Goal: Information Seeking & Learning: Learn about a topic

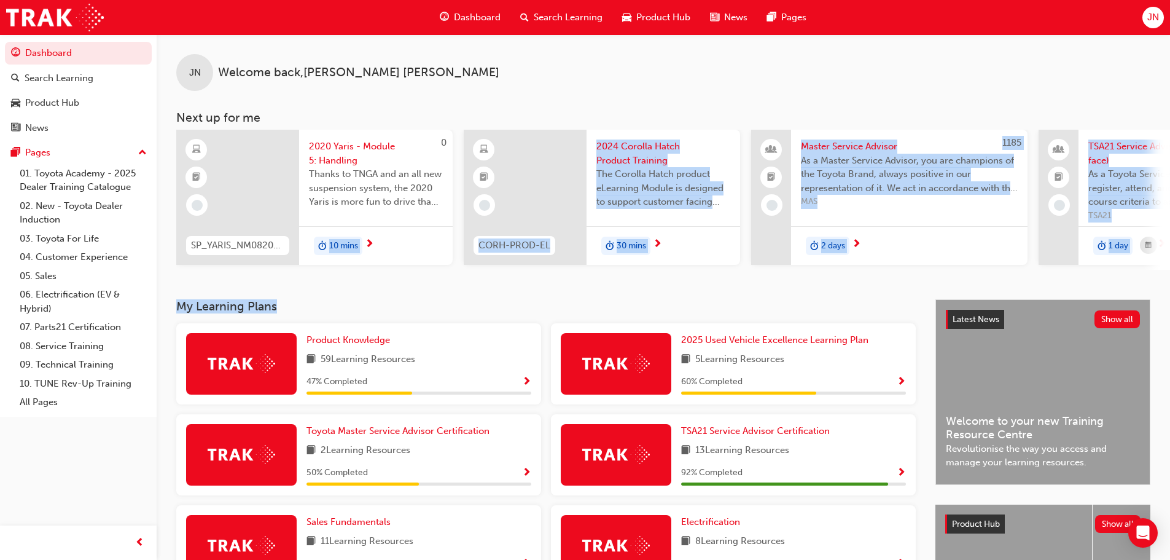
drag, startPoint x: 316, startPoint y: 275, endPoint x: 491, endPoint y: 292, distance: 176.0
click at [509, 311] on div "JN Welcome back , [PERSON_NAME] Next up for me 0 SP_YARIS_NM0820_EL_05 2020 Yar…" at bounding box center [664, 461] width 1014 height 854
drag, startPoint x: 466, startPoint y: 302, endPoint x: 415, endPoint y: 287, distance: 53.2
click at [466, 299] on div "JN Welcome back , [PERSON_NAME] Next up for me 0 SP_YARIS_NM0820_EL_05 2020 Yar…" at bounding box center [664, 166] width 1014 height 265
click at [244, 313] on h3 "My Learning Plans" at bounding box center [546, 306] width 740 height 14
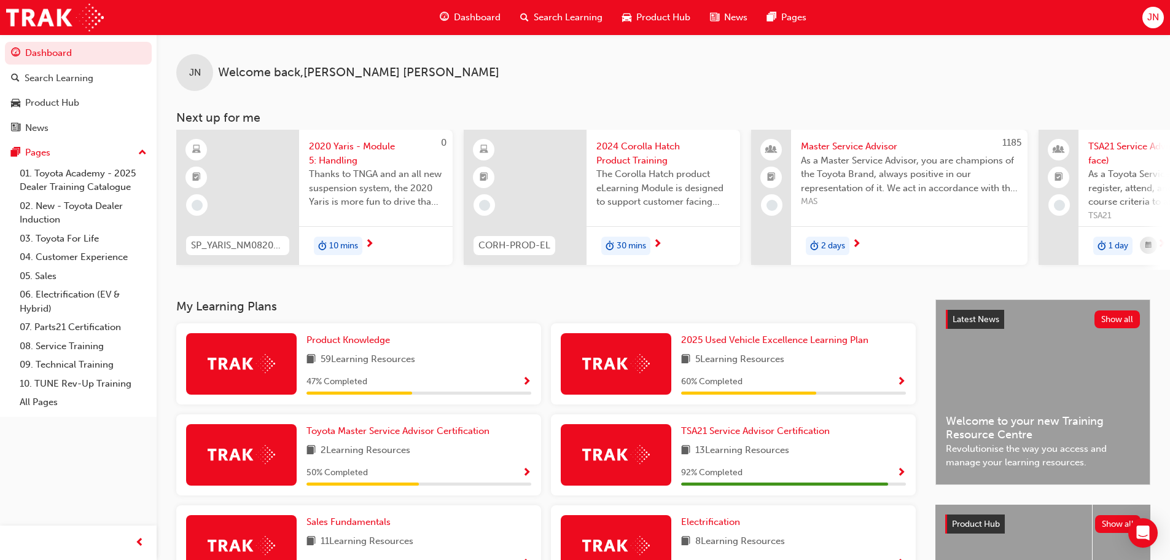
click at [275, 308] on h3 "My Learning Plans" at bounding box center [546, 306] width 740 height 14
click at [282, 309] on h3 "My Learning Plans" at bounding box center [546, 306] width 740 height 14
click at [618, 151] on span "2024 Corolla Hatch Product Training" at bounding box center [663, 153] width 134 height 28
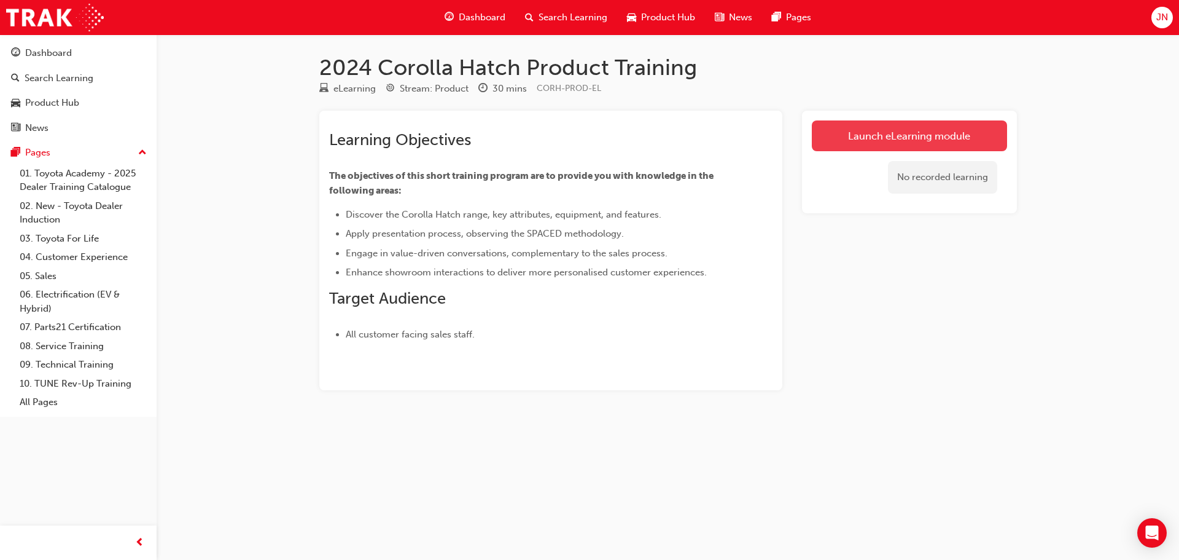
click at [889, 128] on link "Launch eLearning module" at bounding box center [909, 135] width 195 height 31
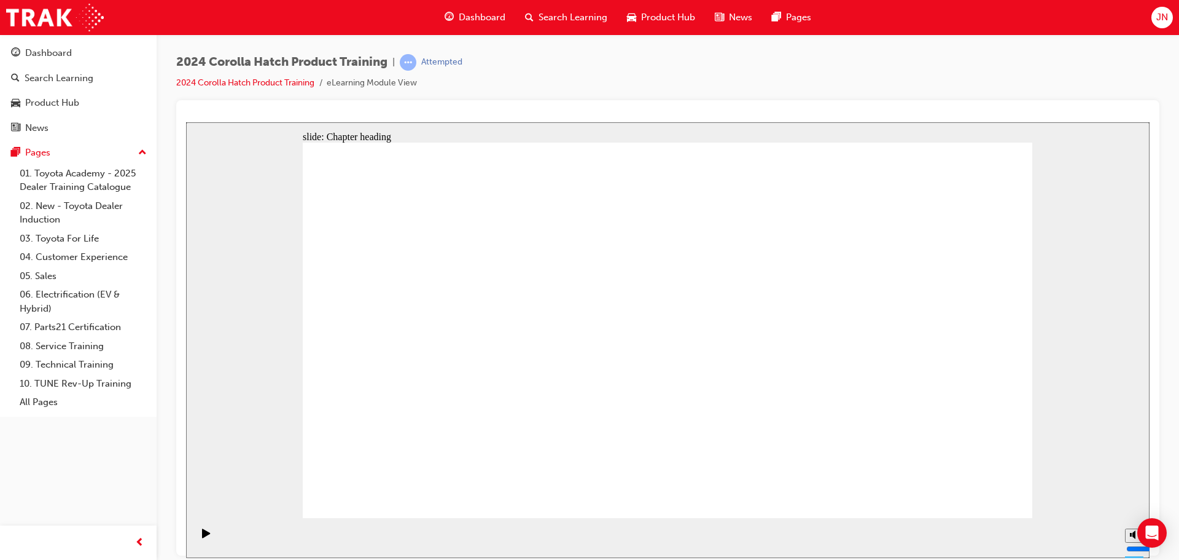
drag, startPoint x: 408, startPoint y: 337, endPoint x: 432, endPoint y: 332, distance: 24.5
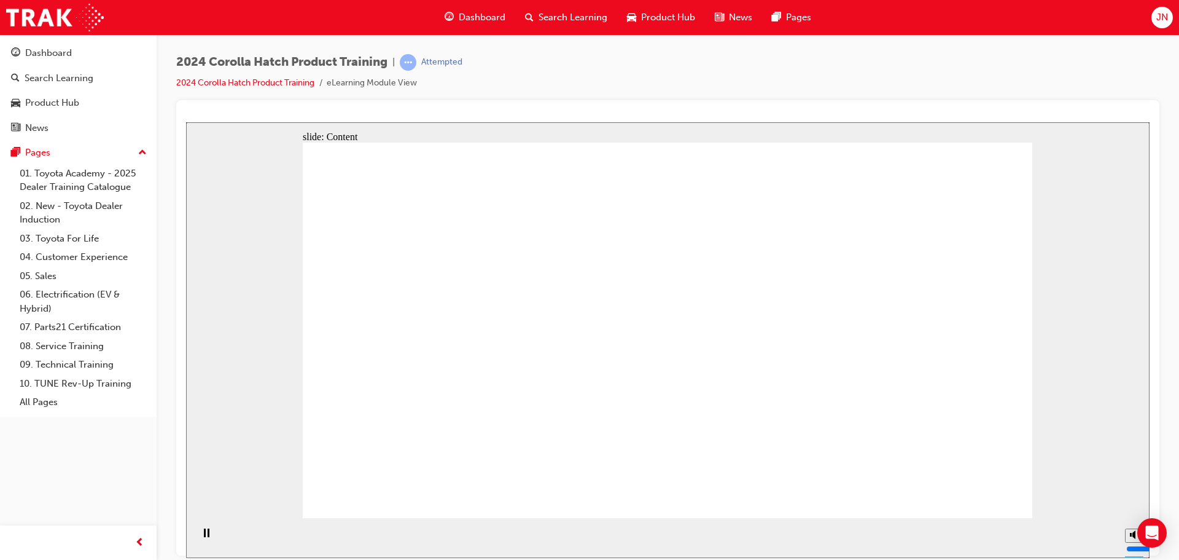
drag, startPoint x: 493, startPoint y: 312, endPoint x: 444, endPoint y: 322, distance: 50.1
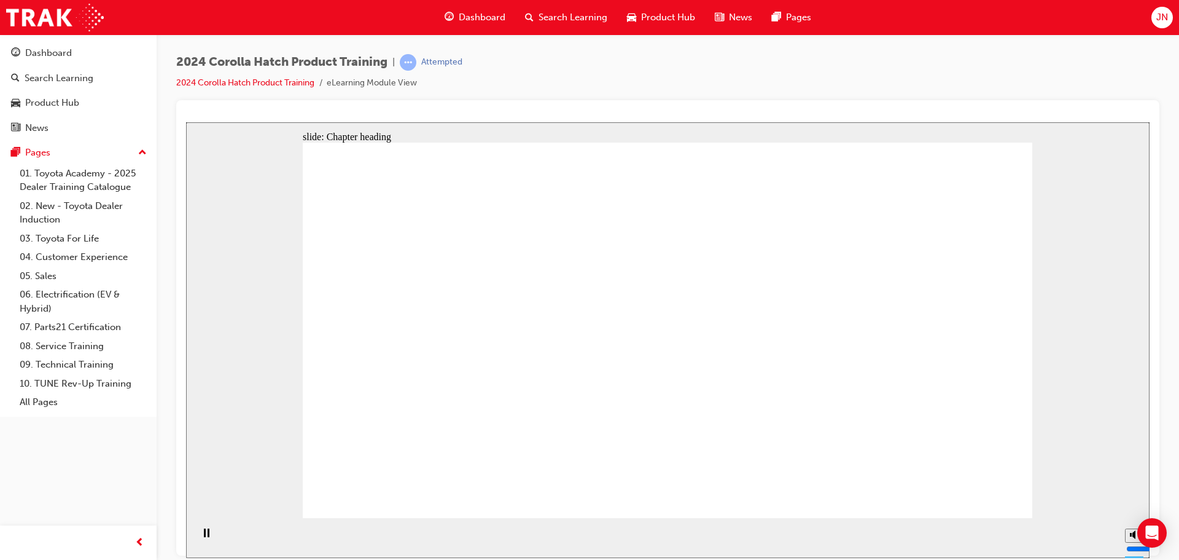
drag, startPoint x: 947, startPoint y: 486, endPoint x: 976, endPoint y: 490, distance: 29.8
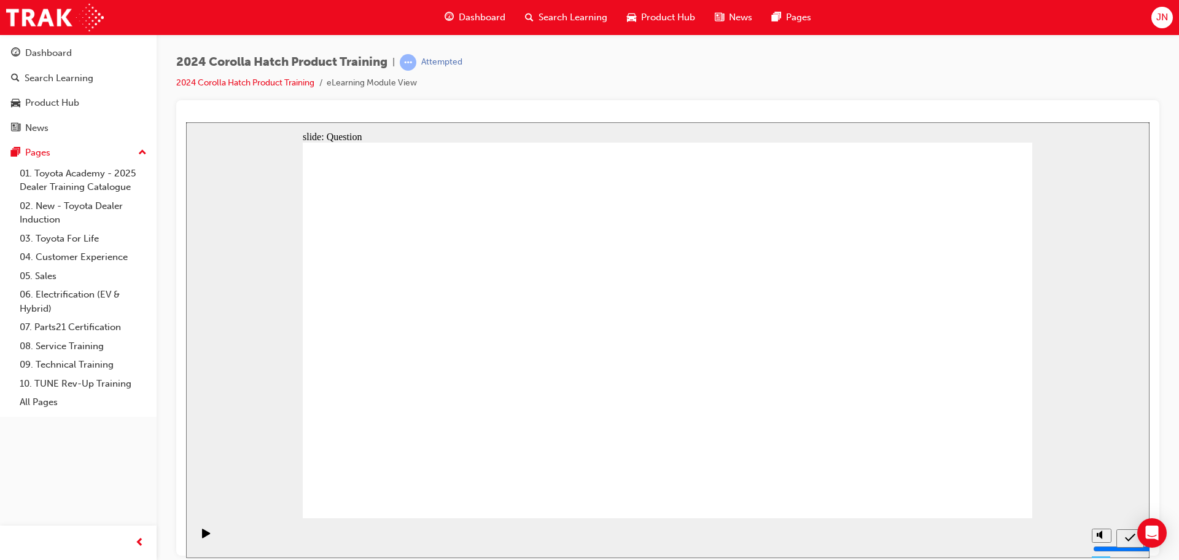
radio input "true"
drag, startPoint x: 809, startPoint y: 301, endPoint x: 815, endPoint y: 293, distance: 9.7
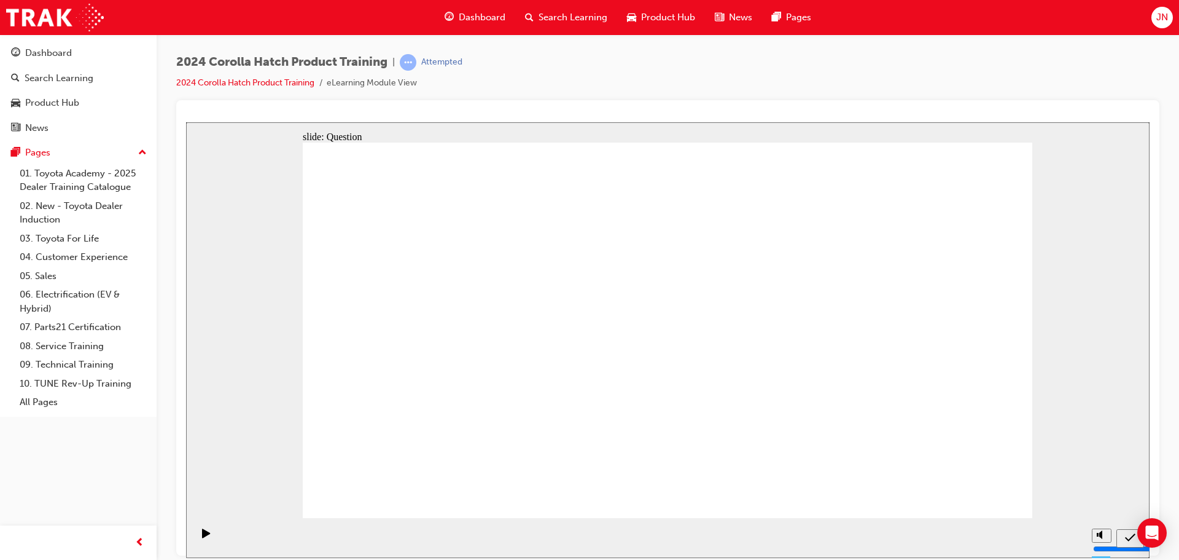
radio input "true"
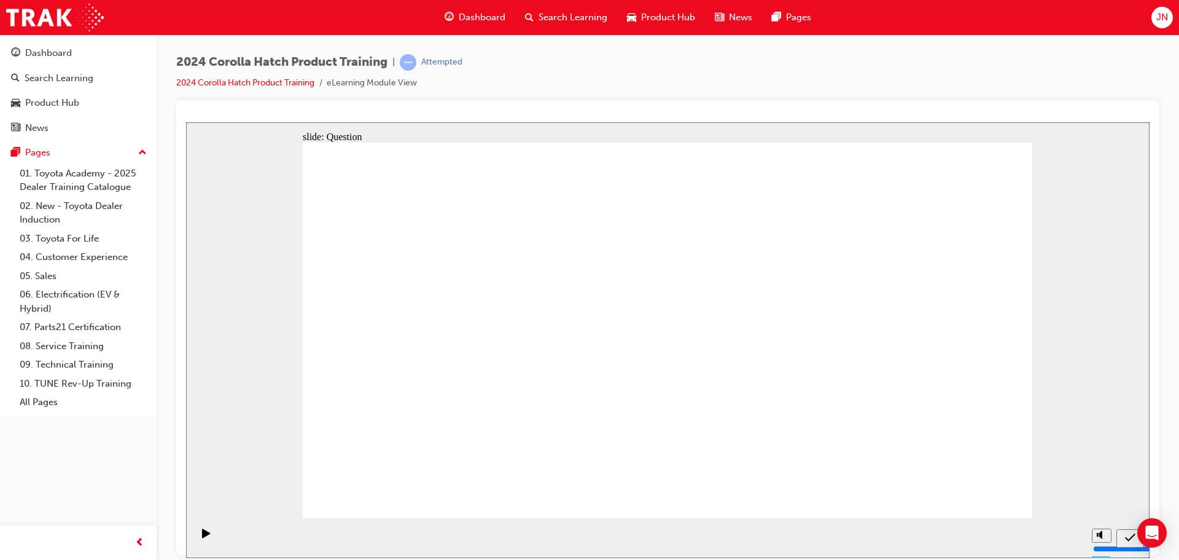
radio input "true"
drag, startPoint x: 842, startPoint y: 377, endPoint x: 846, endPoint y: 383, distance: 7.2
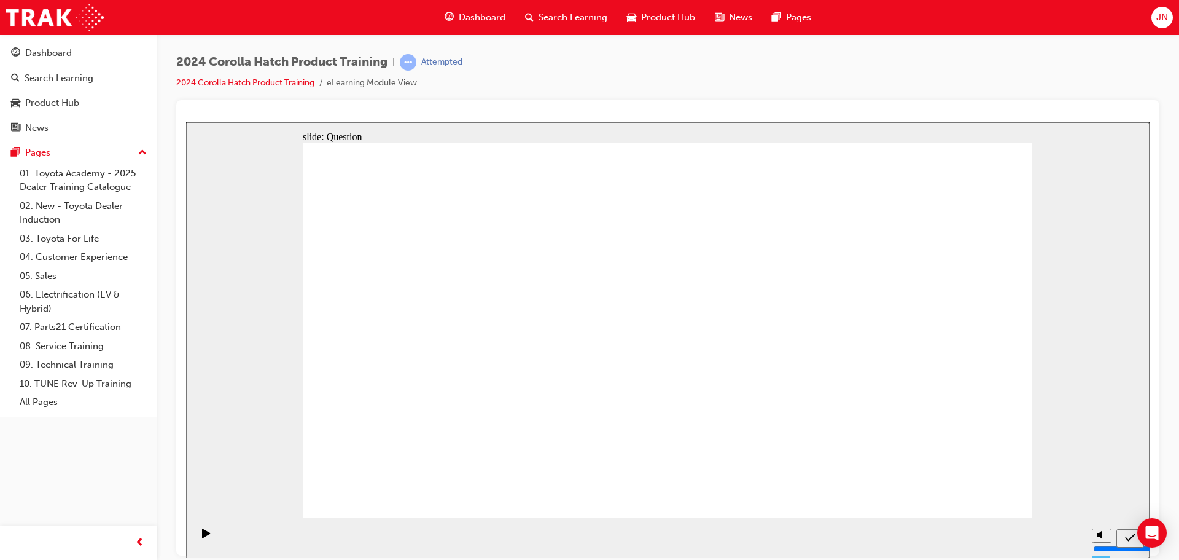
radio input "true"
drag, startPoint x: 447, startPoint y: 441, endPoint x: 523, endPoint y: 358, distance: 113.1
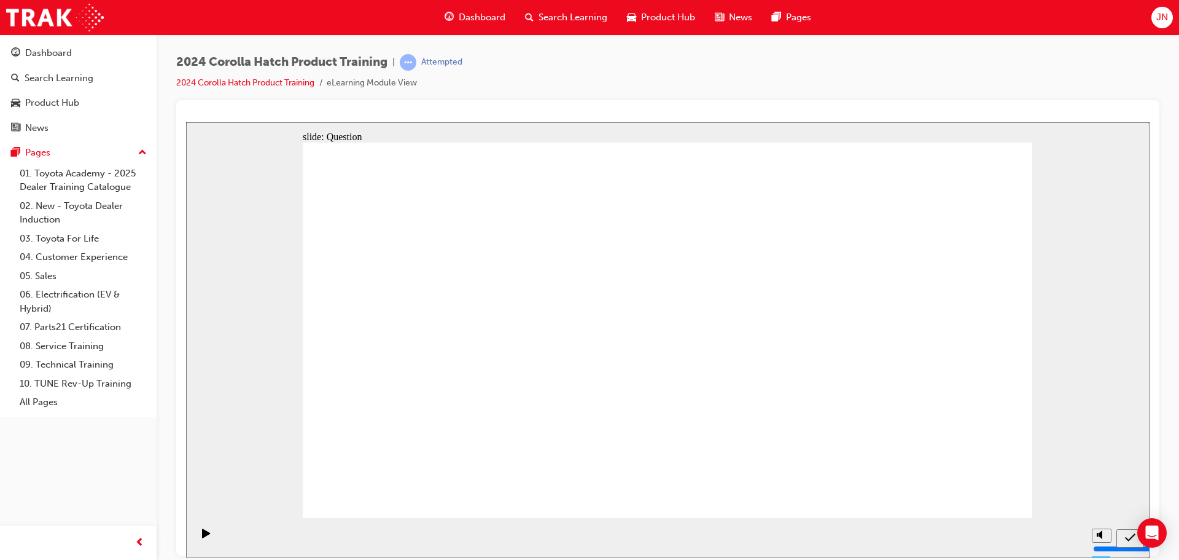
drag, startPoint x: 455, startPoint y: 405, endPoint x: 487, endPoint y: 365, distance: 51.1
drag, startPoint x: 426, startPoint y: 463, endPoint x: 408, endPoint y: 412, distance: 54.0
drag, startPoint x: 470, startPoint y: 327, endPoint x: 587, endPoint y: 431, distance: 156.6
drag, startPoint x: 765, startPoint y: 329, endPoint x: 643, endPoint y: 432, distance: 160.4
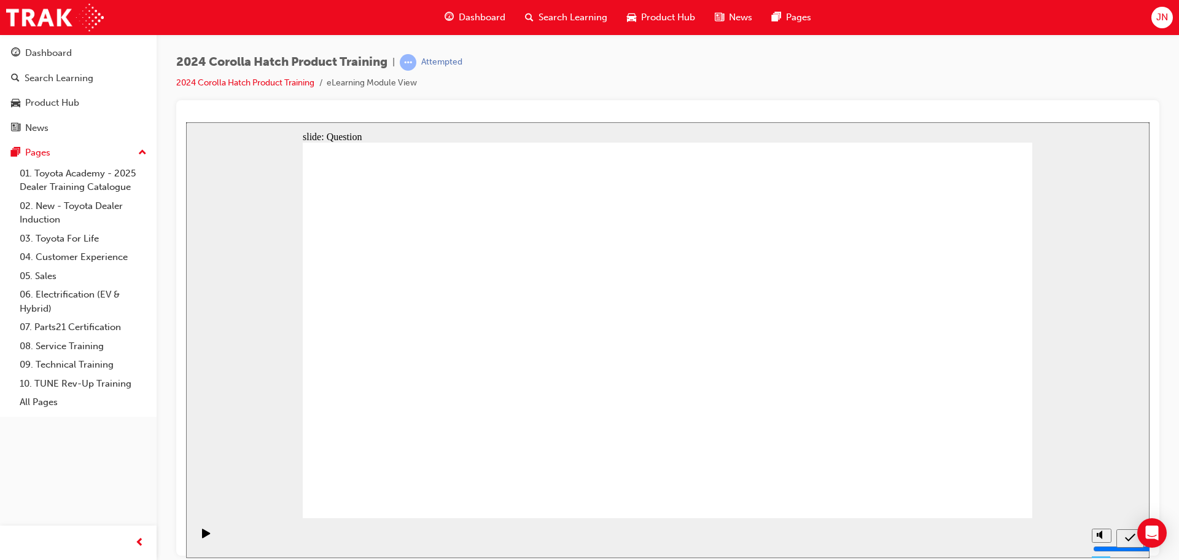
drag, startPoint x: 668, startPoint y: 311, endPoint x: 788, endPoint y: 423, distance: 163.4
drag, startPoint x: 946, startPoint y: 293, endPoint x: 950, endPoint y: 400, distance: 106.9
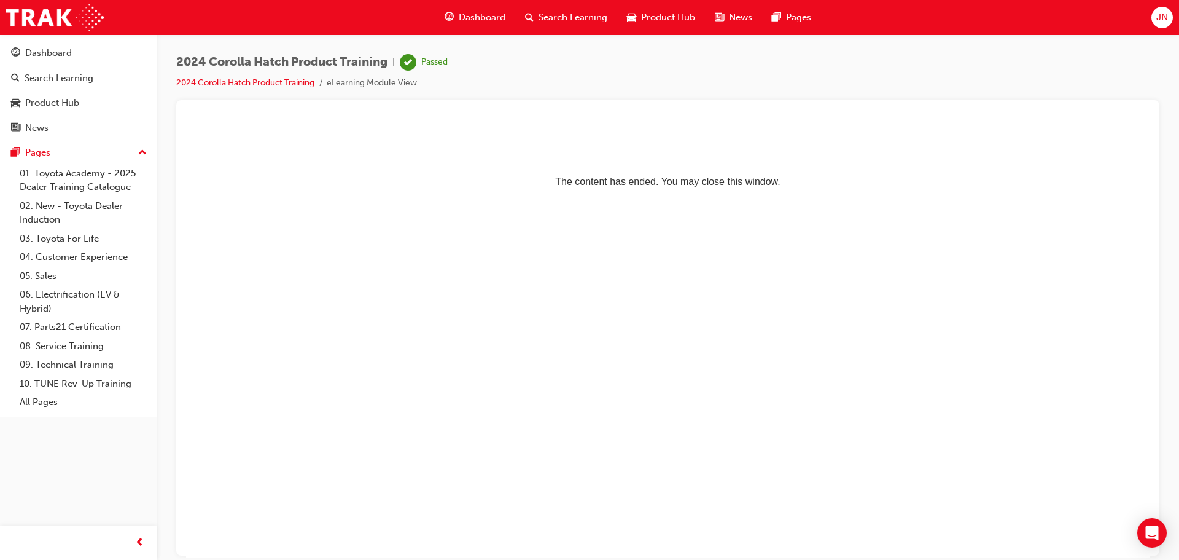
click at [467, 15] on span "Dashboard" at bounding box center [482, 17] width 47 height 14
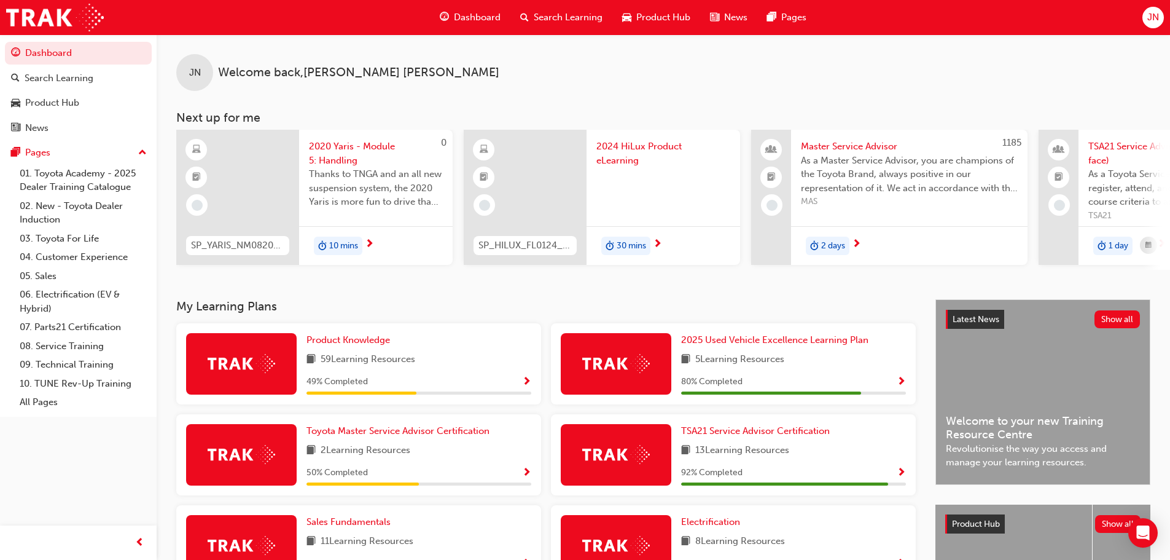
click at [531, 292] on div "JN Welcome back , [PERSON_NAME] Next up for me 0 SP_YARIS_NM0820_EL_05 2020 Yar…" at bounding box center [664, 166] width 1014 height 265
click at [639, 146] on span "2024 HiLux Product eLearning" at bounding box center [663, 153] width 134 height 28
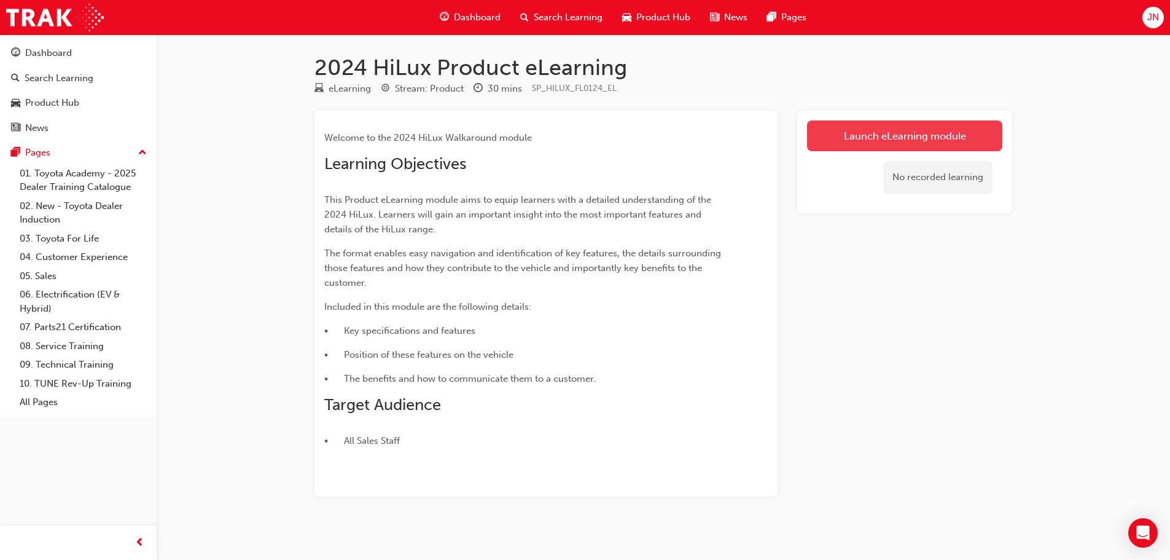
click at [874, 127] on link "Launch eLearning module" at bounding box center [904, 135] width 195 height 31
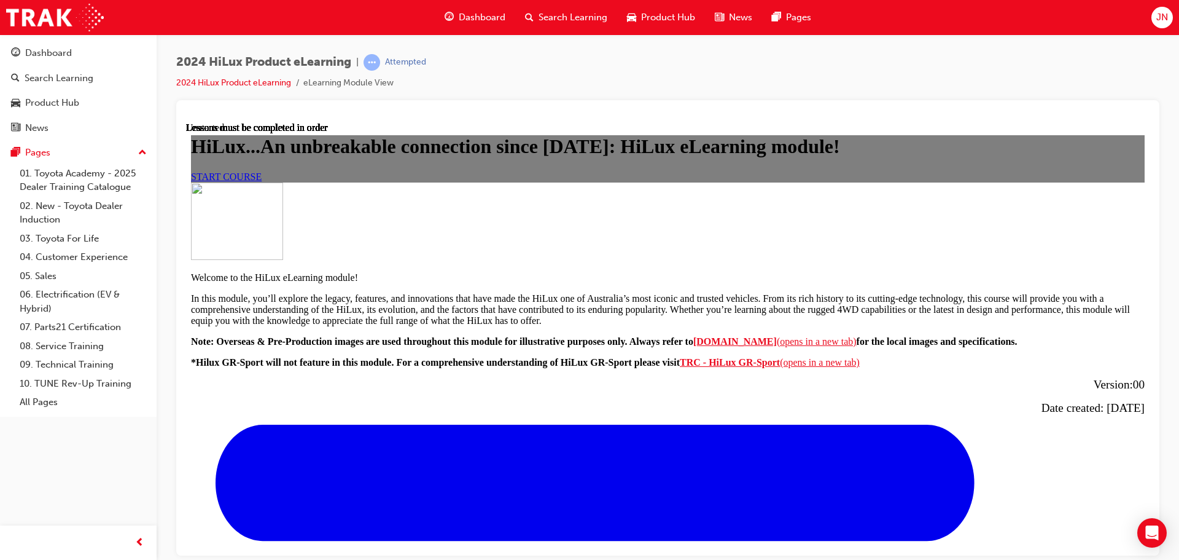
click at [262, 181] on link "START COURSE" at bounding box center [226, 176] width 71 height 10
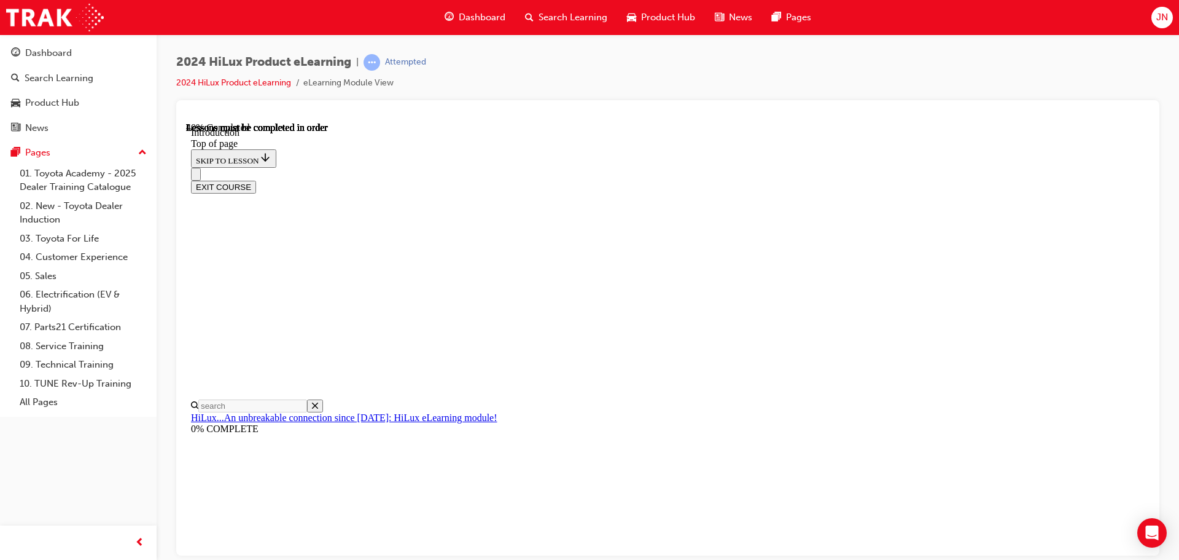
scroll to position [222, 0]
drag, startPoint x: 692, startPoint y: 345, endPoint x: 631, endPoint y: 367, distance: 64.5
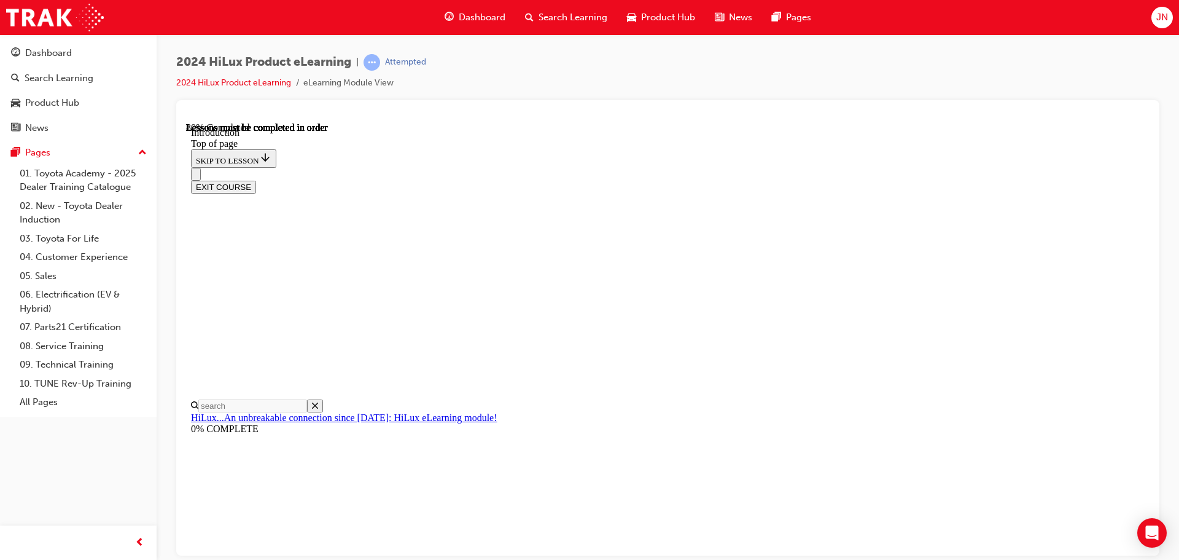
scroll to position [1869, 0]
drag, startPoint x: 690, startPoint y: 216, endPoint x: 770, endPoint y: 265, distance: 93.2
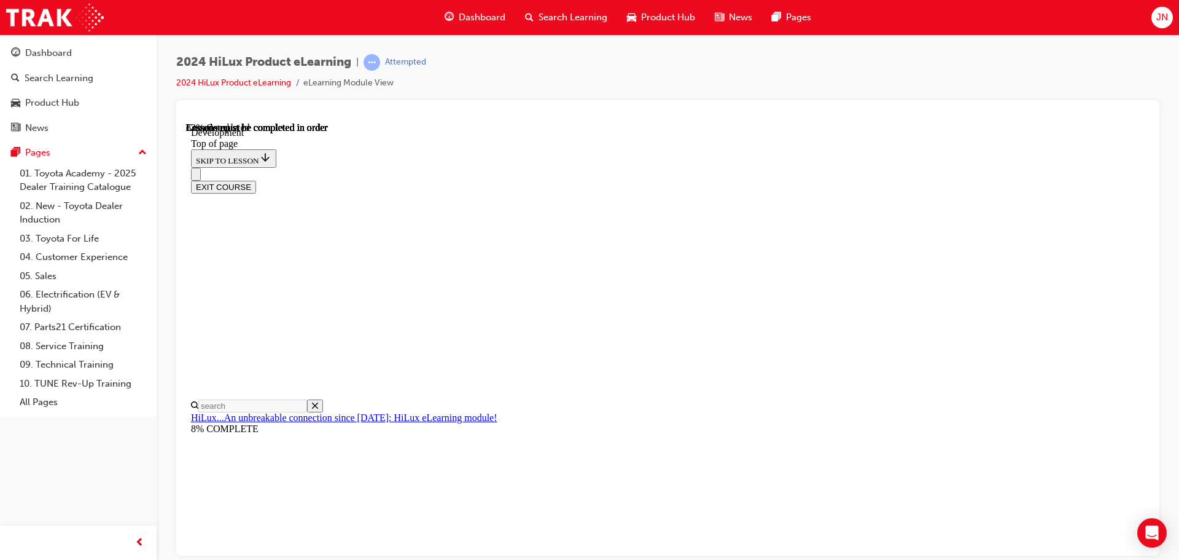
scroll to position [880, 0]
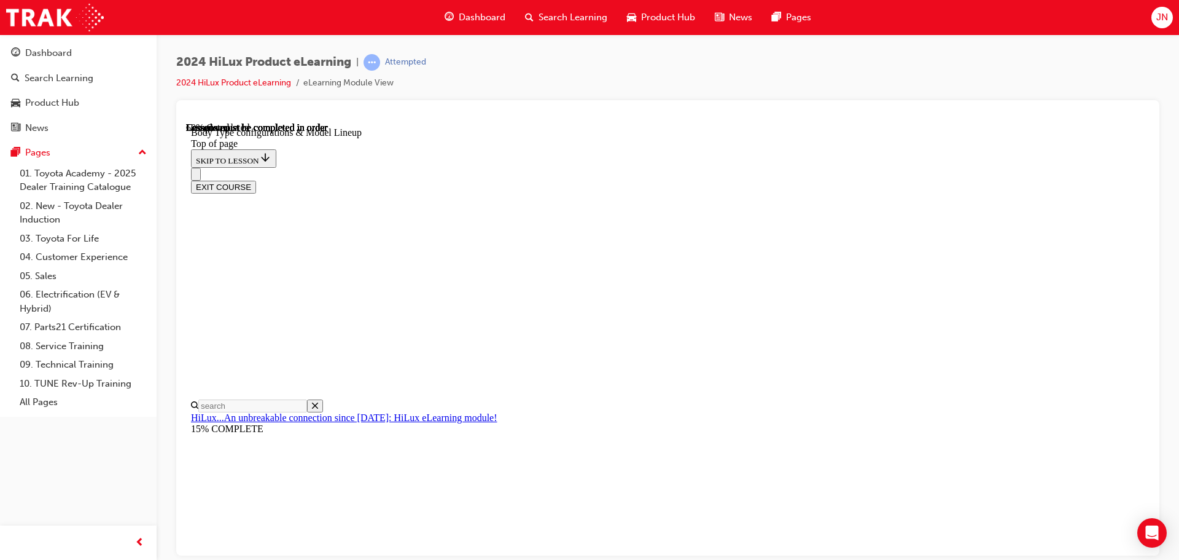
click at [672, 167] on div "EXIT COURSE" at bounding box center [663, 180] width 945 height 26
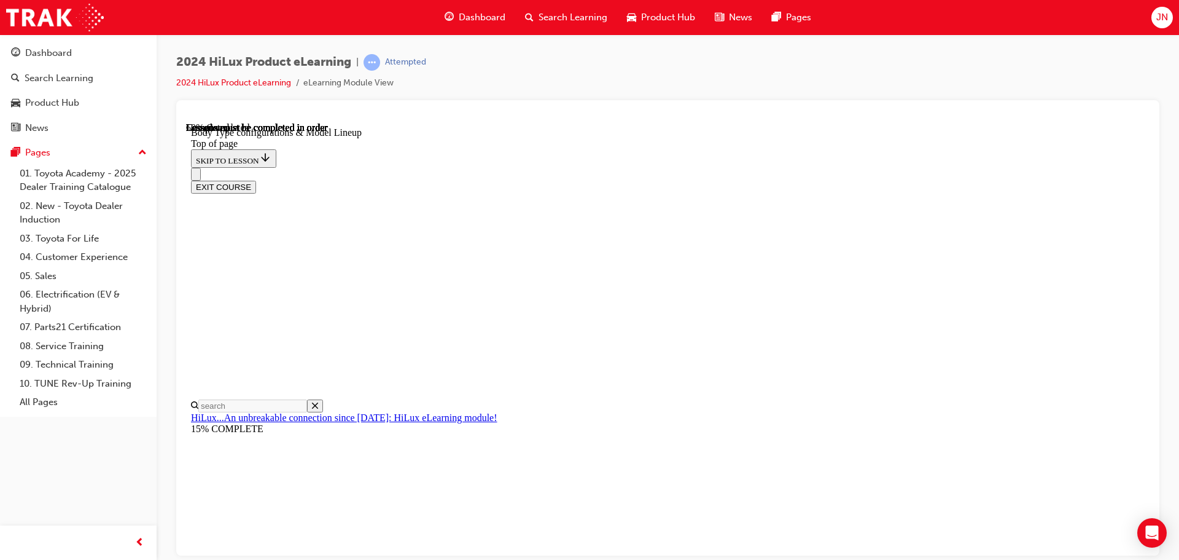
click at [770, 167] on div "EXIT COURSE" at bounding box center [663, 180] width 945 height 26
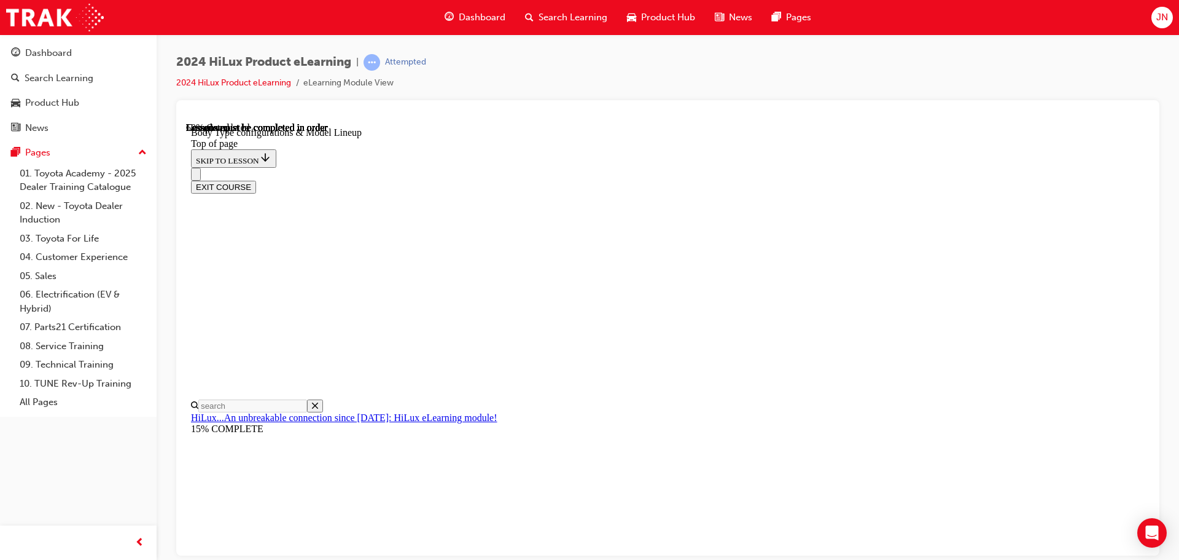
scroll to position [407, 0]
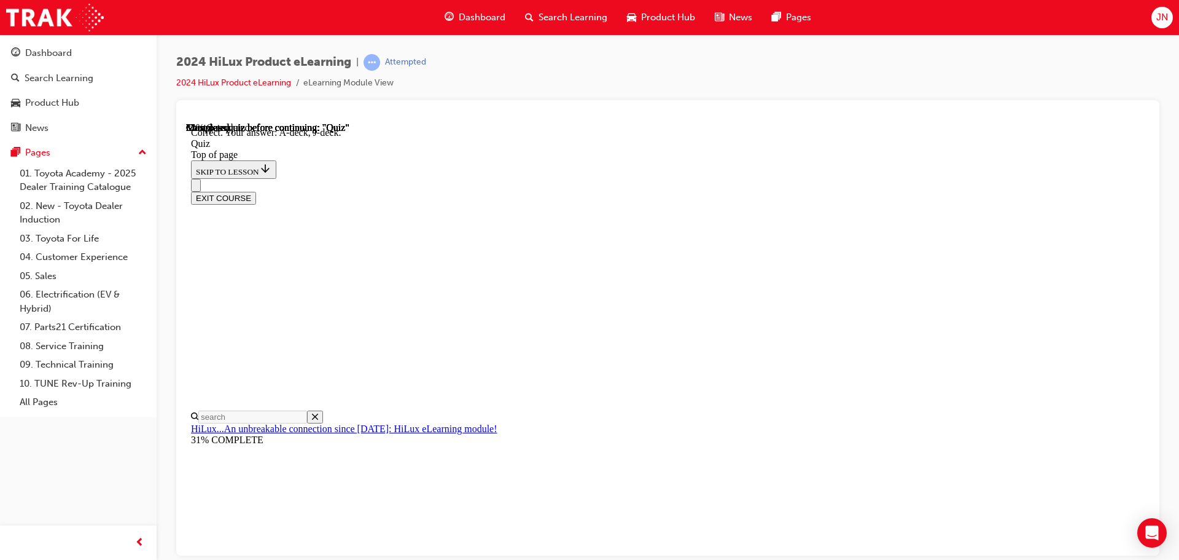
scroll to position [227, 0]
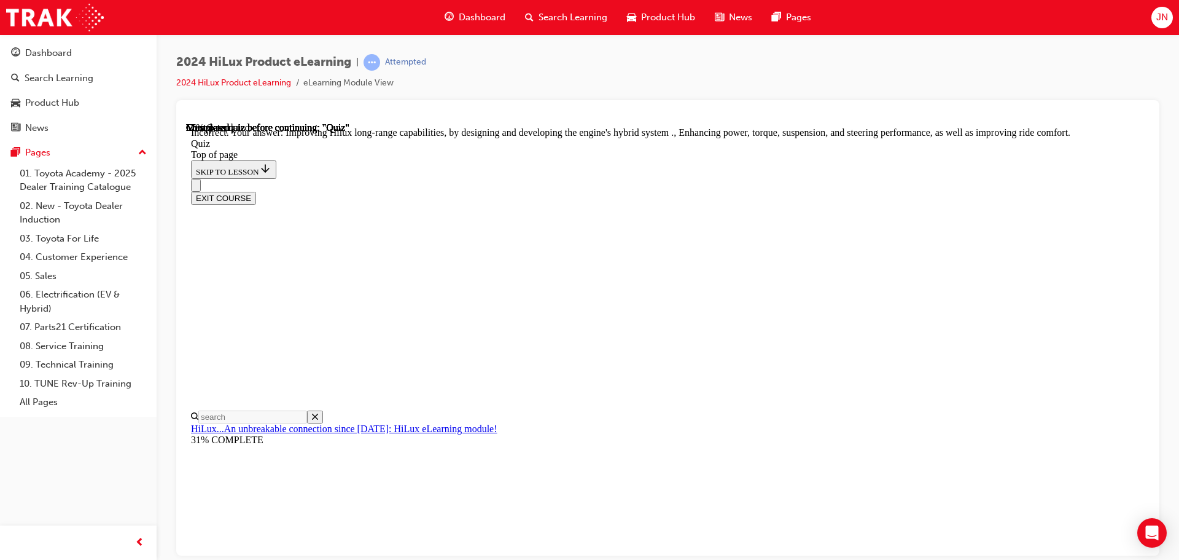
scroll to position [284, 0]
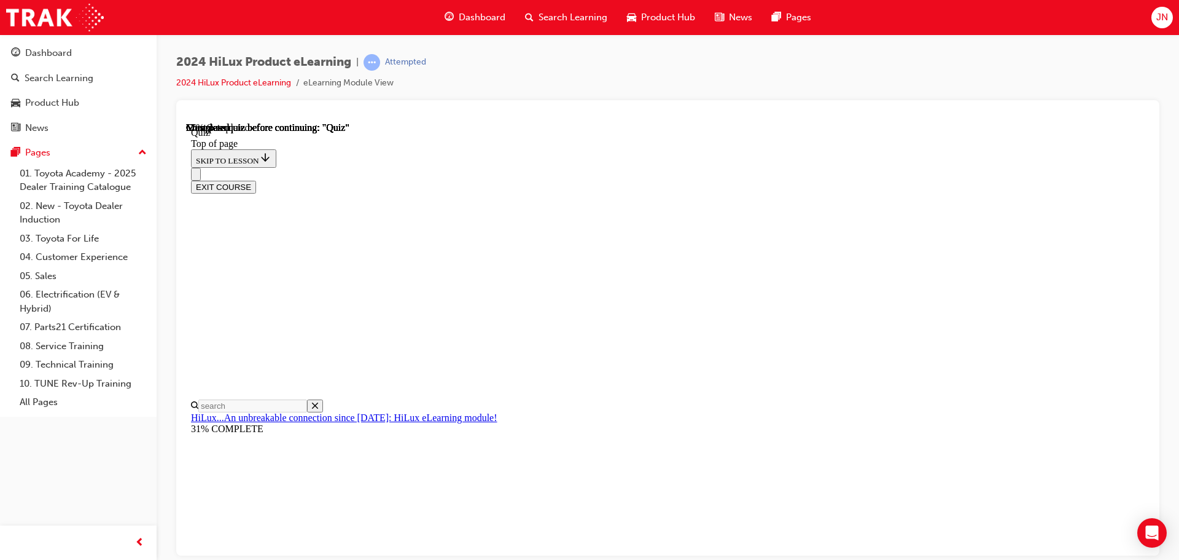
scroll to position [184, 0]
drag, startPoint x: 773, startPoint y: 439, endPoint x: 774, endPoint y: 445, distance: 6.3
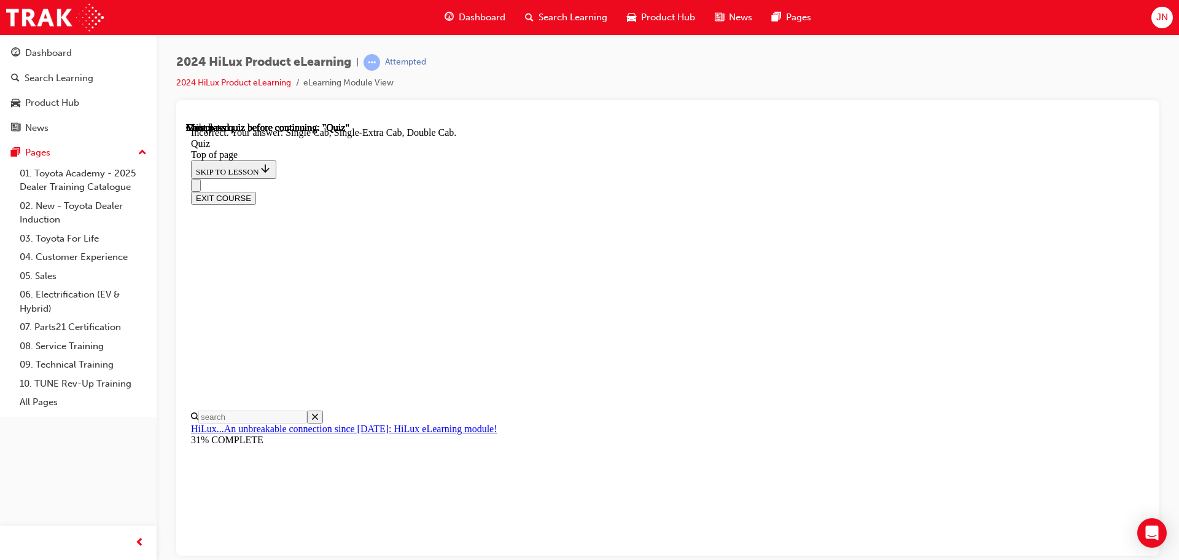
scroll to position [318, 0]
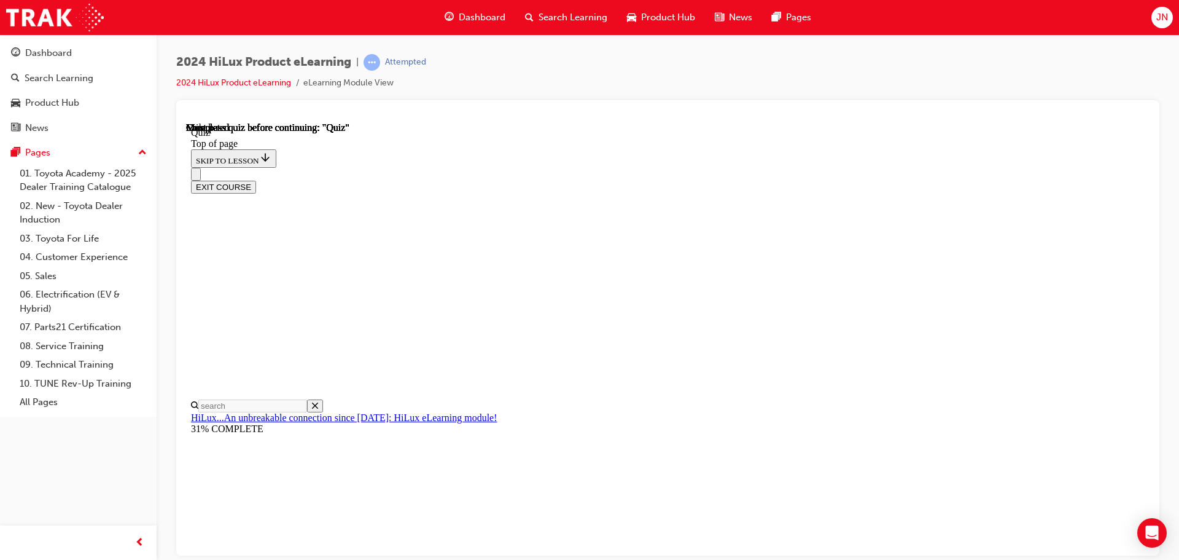
scroll to position [232, 0]
